Goal: Task Accomplishment & Management: Use online tool/utility

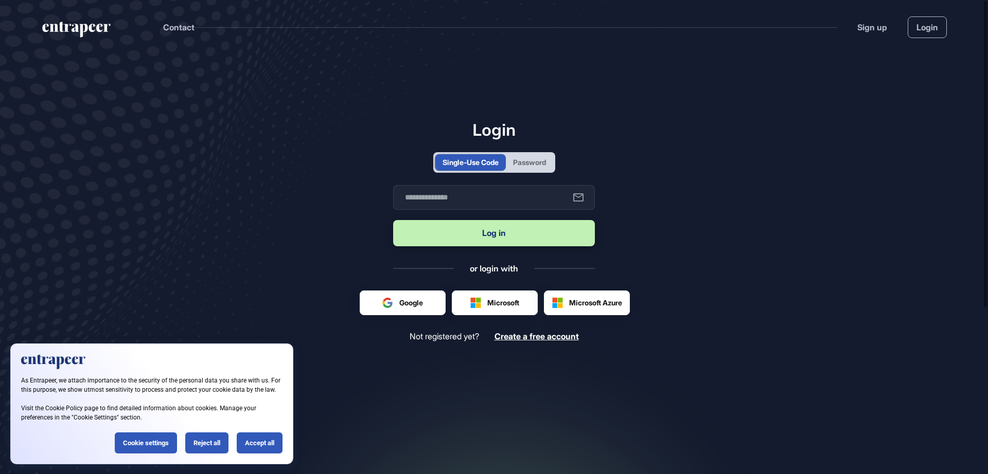
scroll to position [1, 1]
click at [520, 160] on div "Password" at bounding box center [529, 162] width 33 height 11
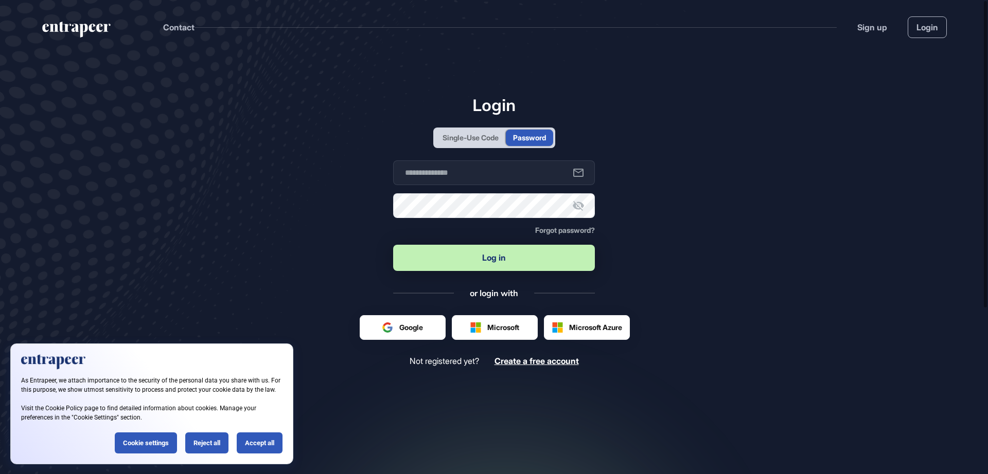
scroll to position [0, 0]
type input "**********"
click at [483, 257] on button "Log in" at bounding box center [494, 258] width 202 height 26
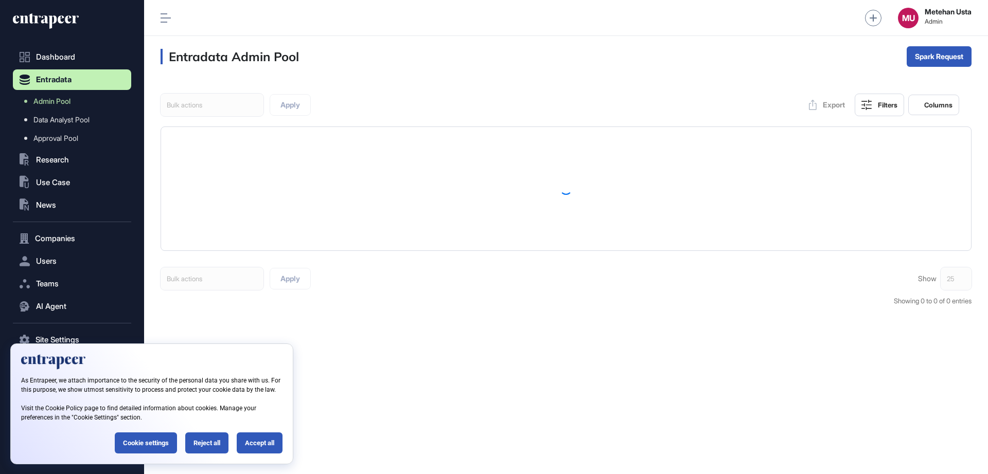
scroll to position [1, 1]
click at [200, 444] on div "Reject all" at bounding box center [206, 443] width 43 height 21
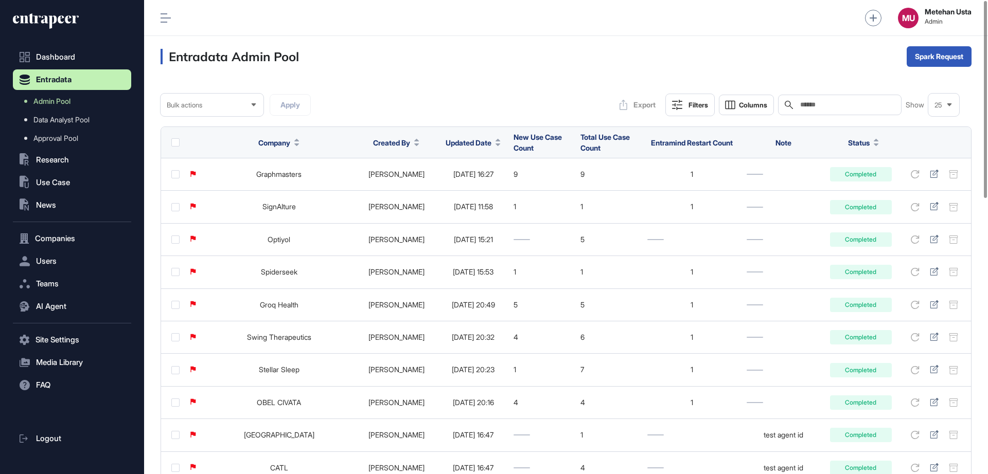
click at [446, 145] on span "Updated Date" at bounding box center [469, 142] width 46 height 11
click at [454, 180] on div "Sort Descending" at bounding box center [462, 186] width 64 height 15
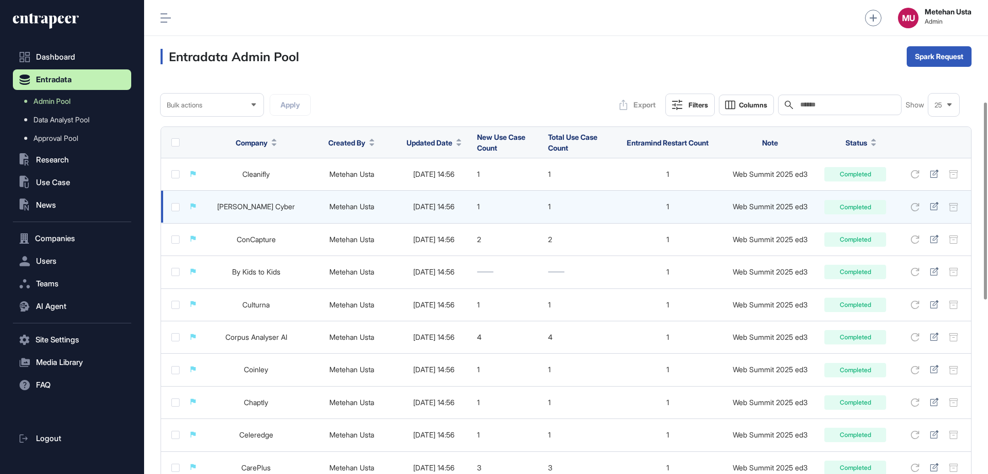
scroll to position [663, 0]
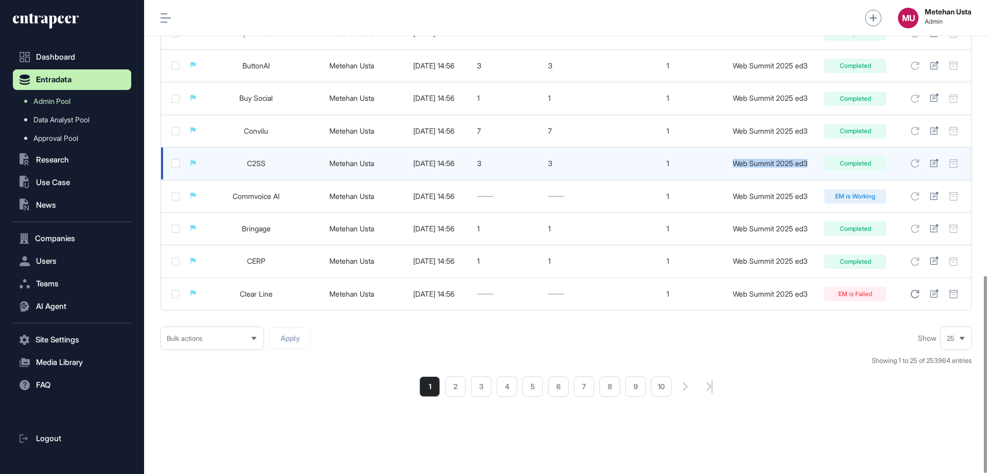
drag, startPoint x: 734, startPoint y: 162, endPoint x: 809, endPoint y: 165, distance: 74.7
click at [809, 165] on div "Web Summit 2025 ed3" at bounding box center [770, 164] width 88 height 8
copy div "Web Summit 2025 ed3"
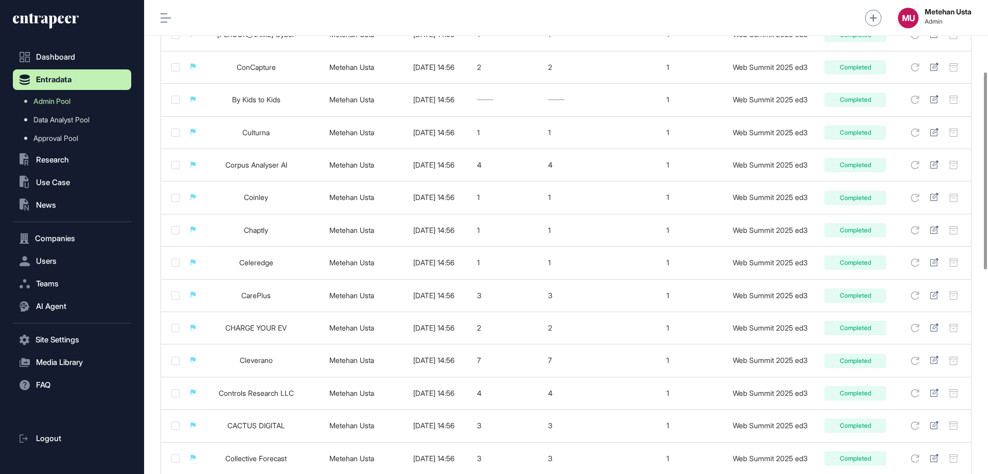
scroll to position [0, 0]
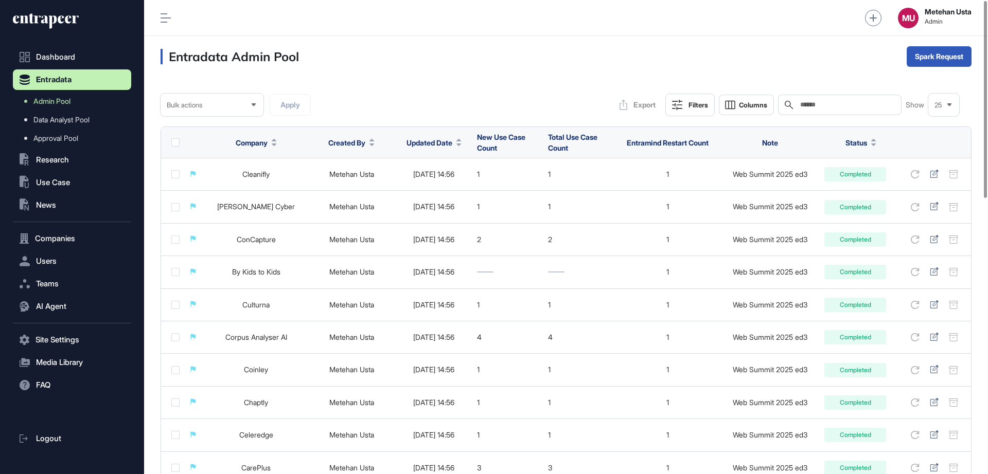
drag, startPoint x: 820, startPoint y: 110, endPoint x: 831, endPoint y: 102, distance: 13.4
click at [831, 102] on div "Search" at bounding box center [840, 105] width 124 height 21
paste input "**********"
click at [831, 102] on input "**********" at bounding box center [847, 105] width 96 height 8
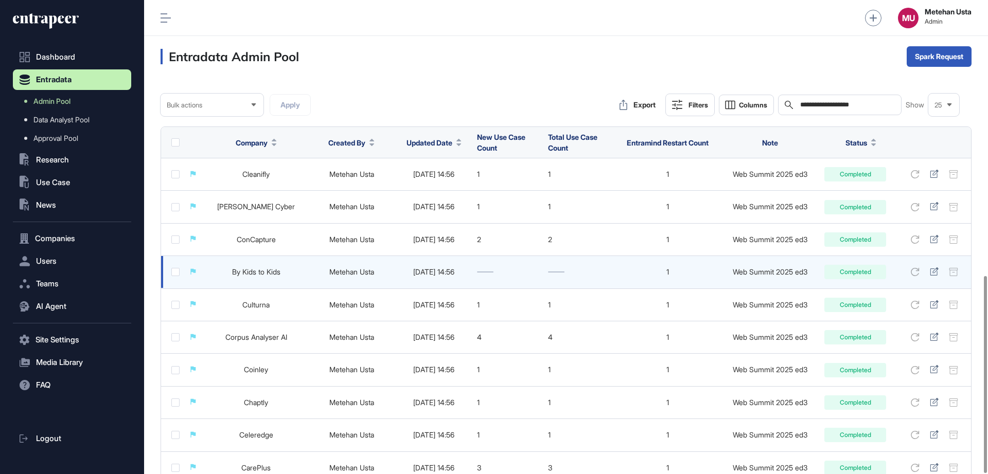
scroll to position [663, 0]
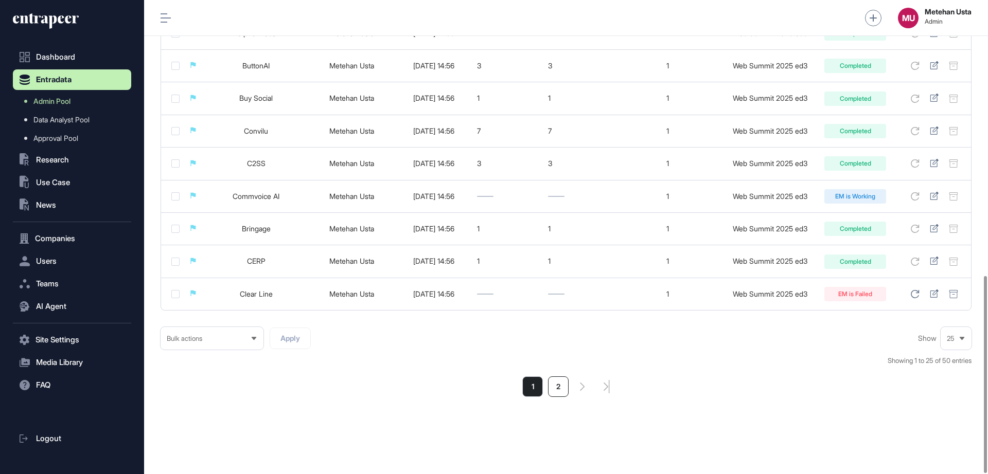
type input "**********"
click at [555, 384] on li "2" at bounding box center [558, 387] width 21 height 21
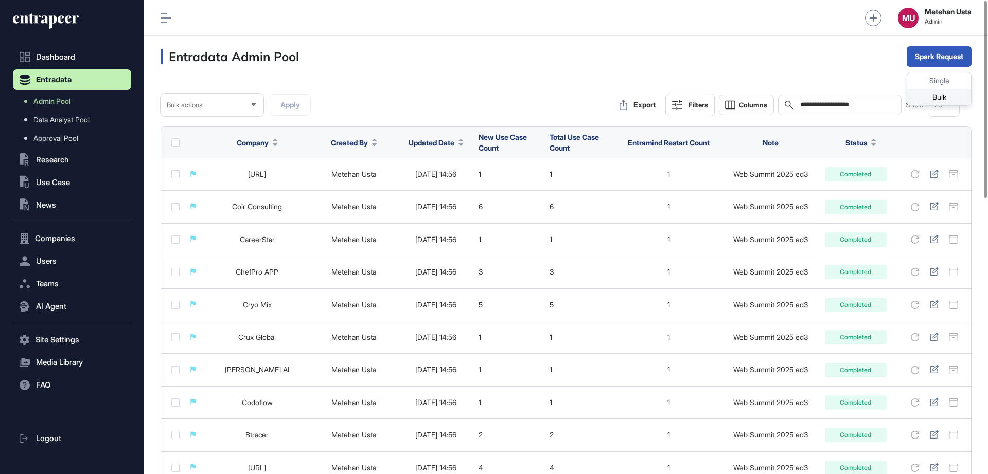
click at [929, 97] on div "Bulk" at bounding box center [939, 97] width 64 height 16
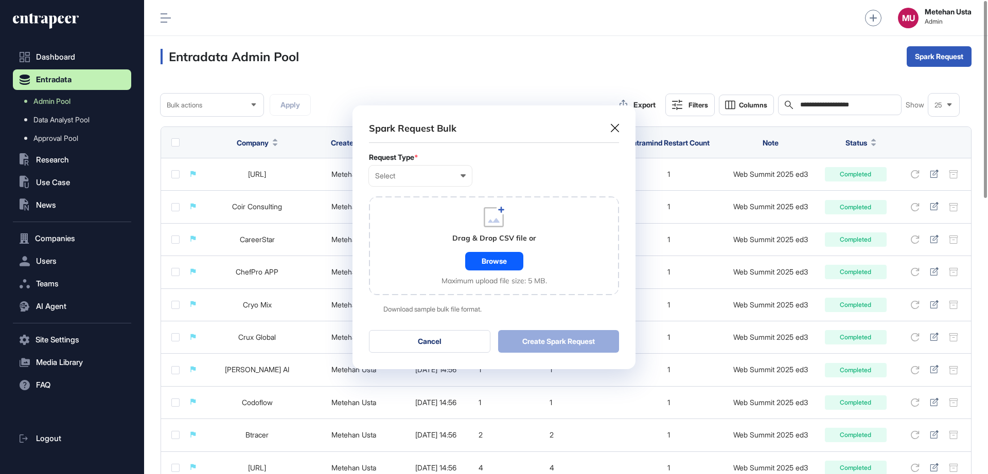
scroll to position [1, 5]
click at [443, 182] on div "Select User Company Customer Request ID" at bounding box center [420, 176] width 103 height 21
click at [0, 0] on div "Company" at bounding box center [0, 0] width 0 height 0
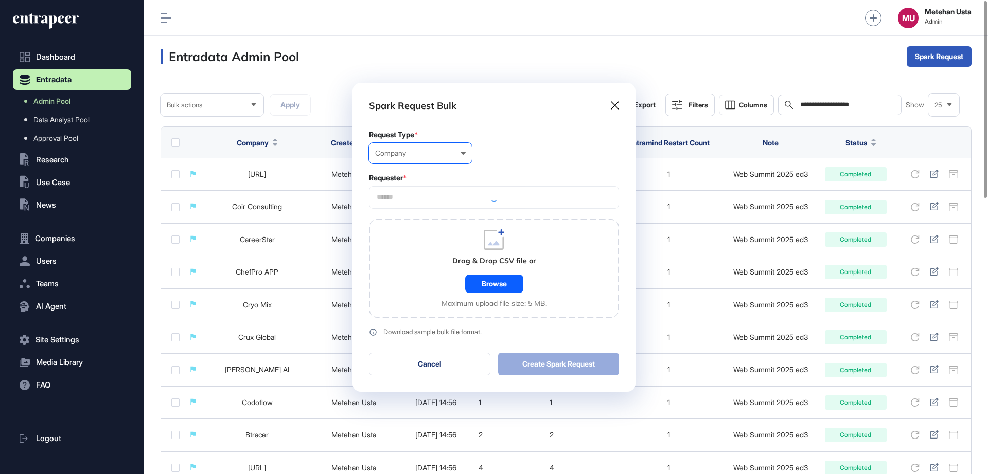
scroll to position [309, 283]
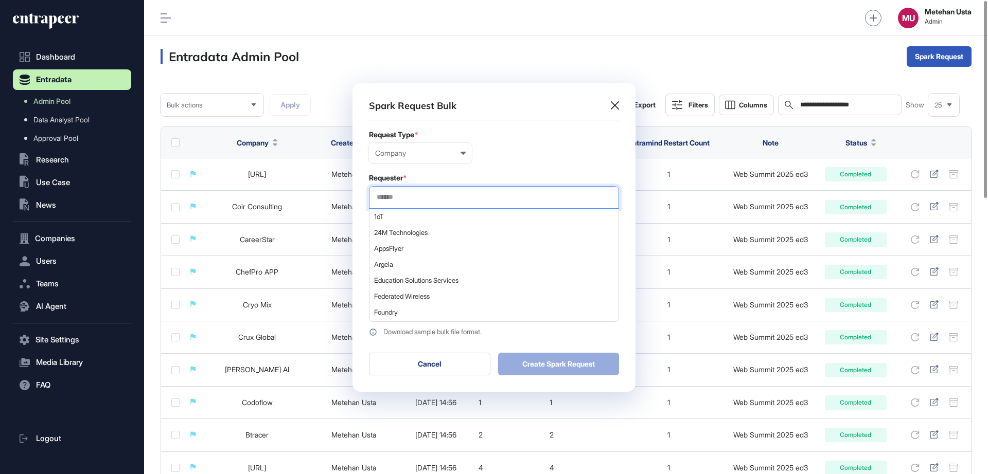
click at [429, 199] on input "text" at bounding box center [494, 197] width 237 height 9
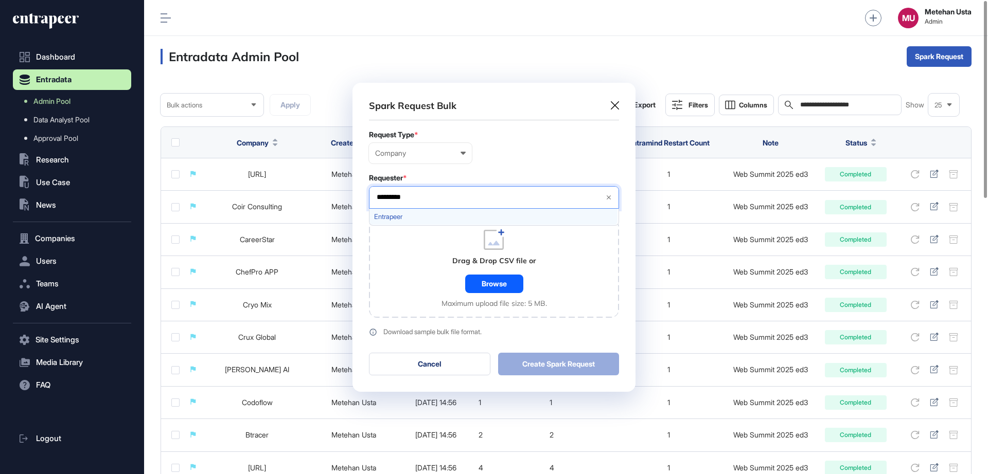
type input "*********"
click at [418, 214] on span "Entrapeer" at bounding box center [493, 217] width 239 height 8
click at [479, 175] on div "Requester *" at bounding box center [494, 178] width 250 height 8
click at [492, 279] on div "Browse" at bounding box center [494, 284] width 58 height 19
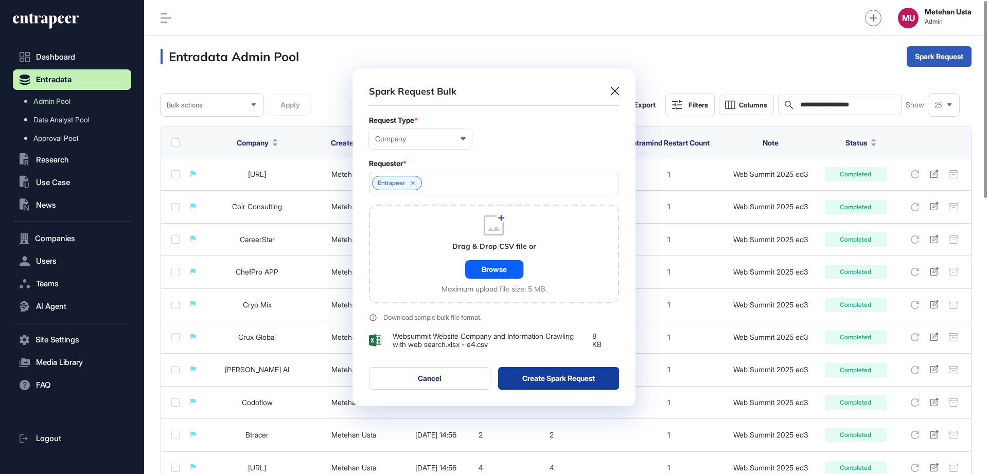
scroll to position [338, 283]
click at [554, 380] on button "Create Spark Request" at bounding box center [558, 378] width 121 height 23
